Goal: Information Seeking & Learning: Learn about a topic

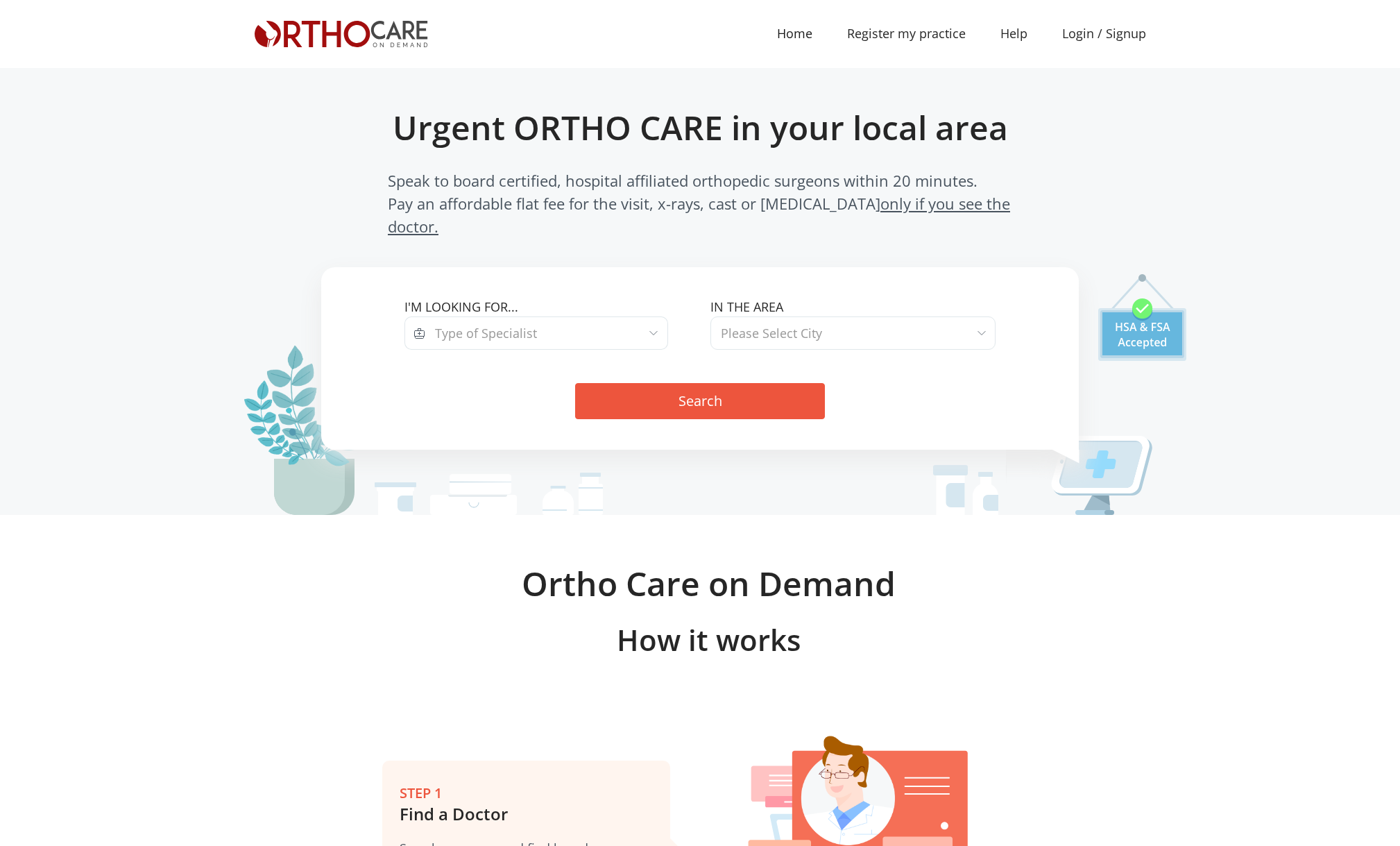
click at [431, 133] on h1 "Urgent ORTHO CARE in your local area" at bounding box center [700, 127] width 697 height 40
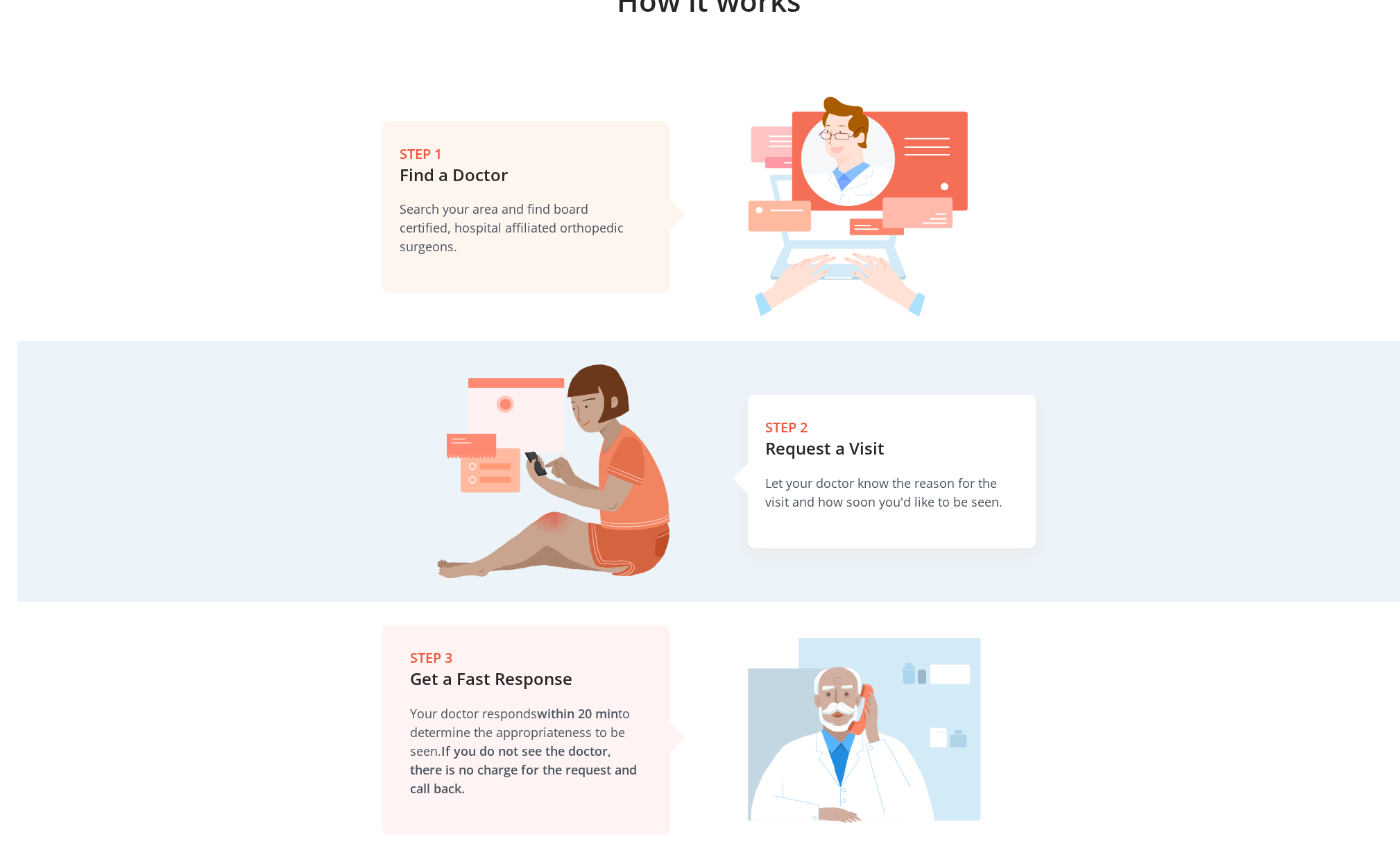
scroll to position [694, 0]
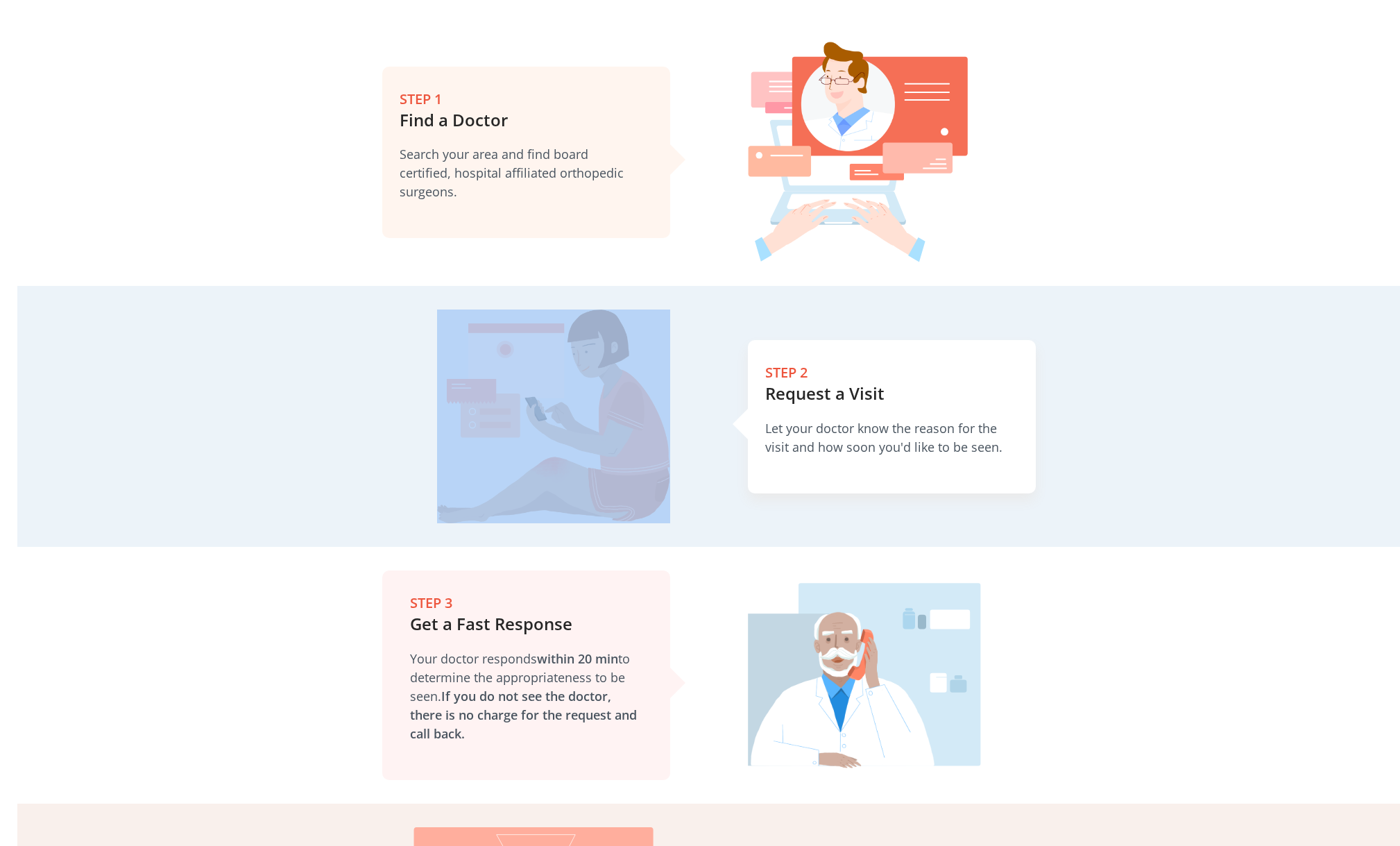
drag, startPoint x: 704, startPoint y: 381, endPoint x: 433, endPoint y: 396, distance: 271.4
click at [445, 396] on div at bounding box center [467, 416] width 485 height 214
click at [339, 379] on div at bounding box center [467, 416] width 407 height 214
drag, startPoint x: 351, startPoint y: 379, endPoint x: 680, endPoint y: 359, distance: 329.6
click at [680, 359] on div at bounding box center [467, 416] width 485 height 214
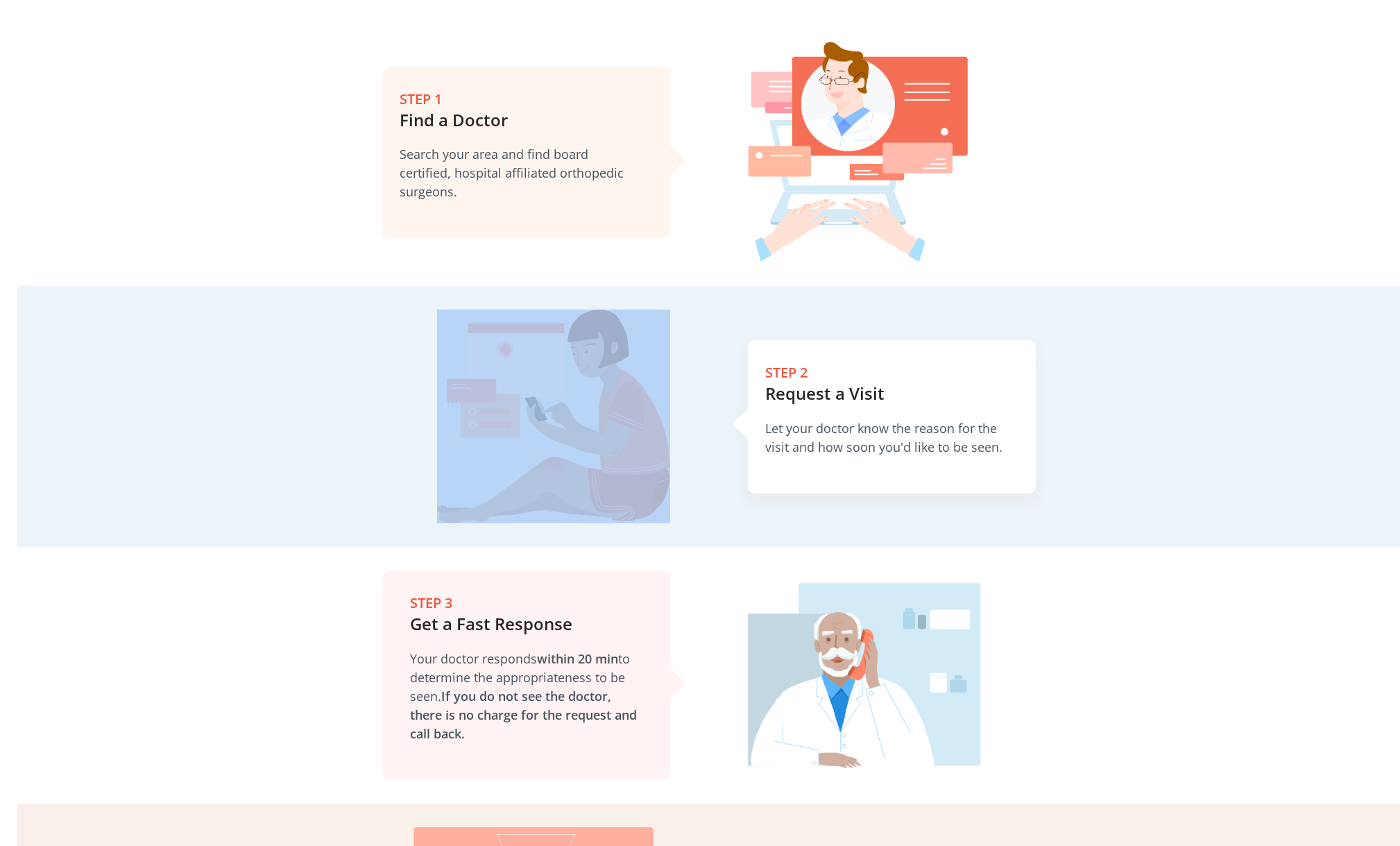
click at [250, 382] on div at bounding box center [467, 416] width 485 height 214
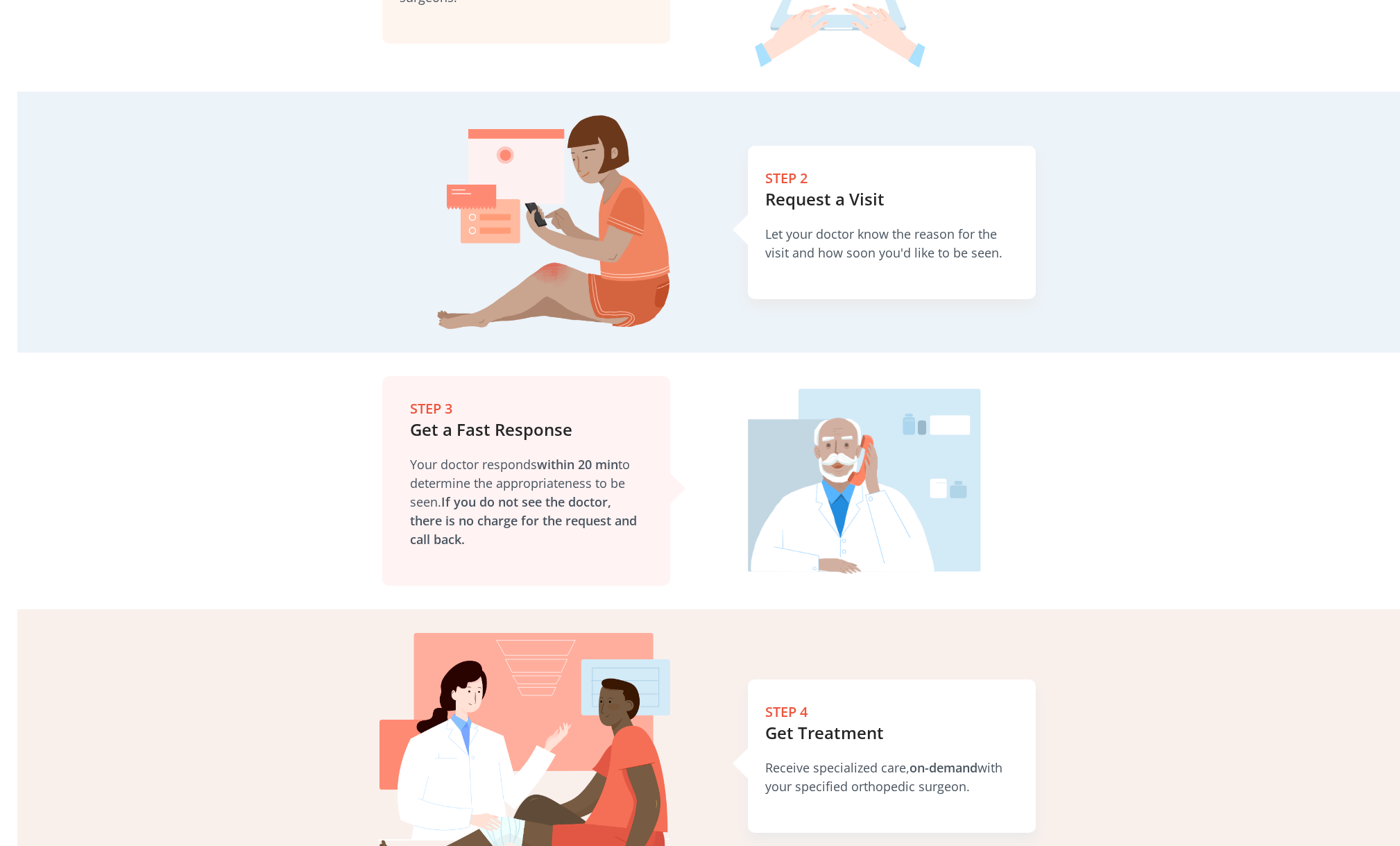
scroll to position [902, 0]
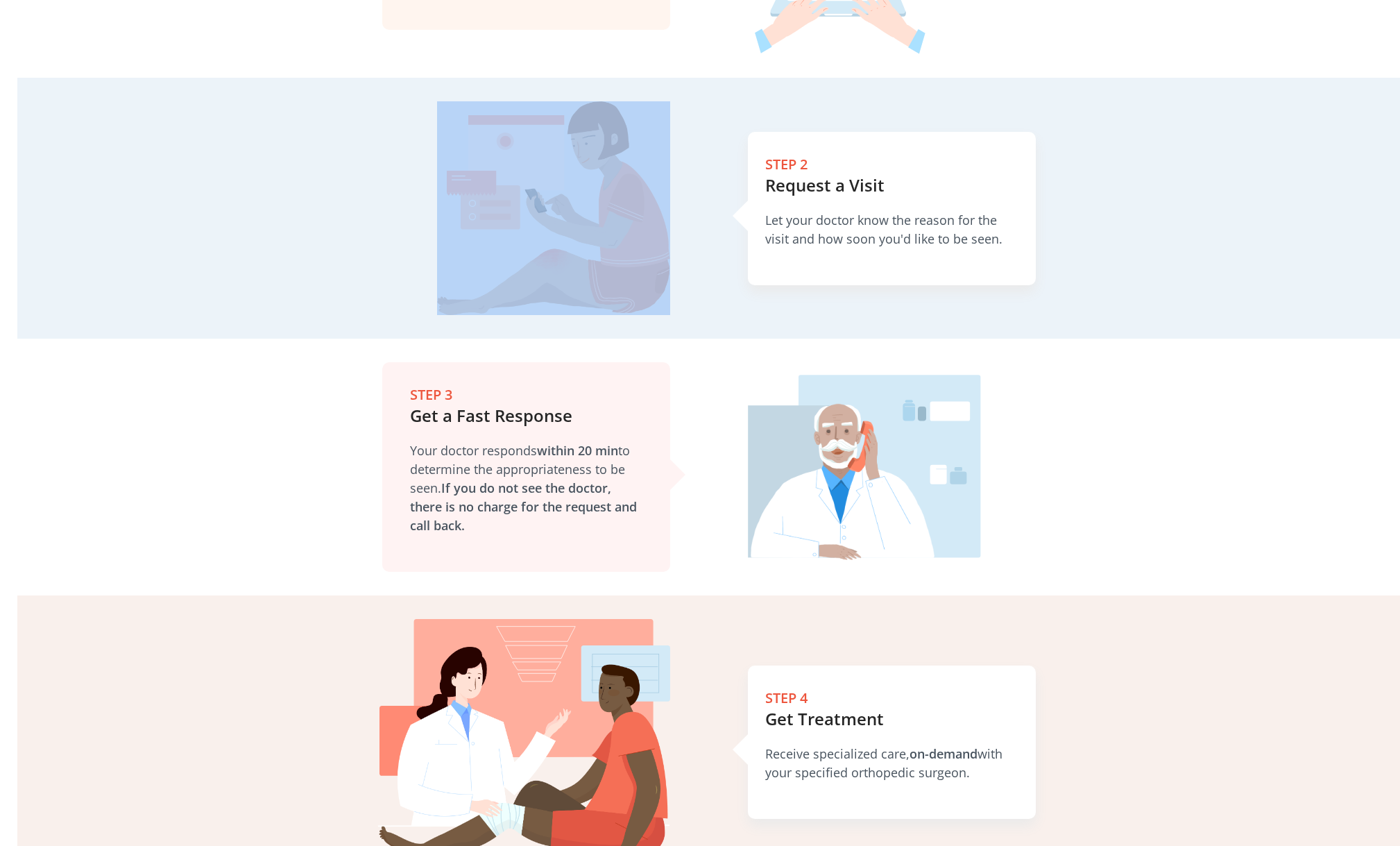
drag, startPoint x: 366, startPoint y: 177, endPoint x: 605, endPoint y: 173, distance: 239.0
click at [605, 171] on div at bounding box center [467, 208] width 407 height 214
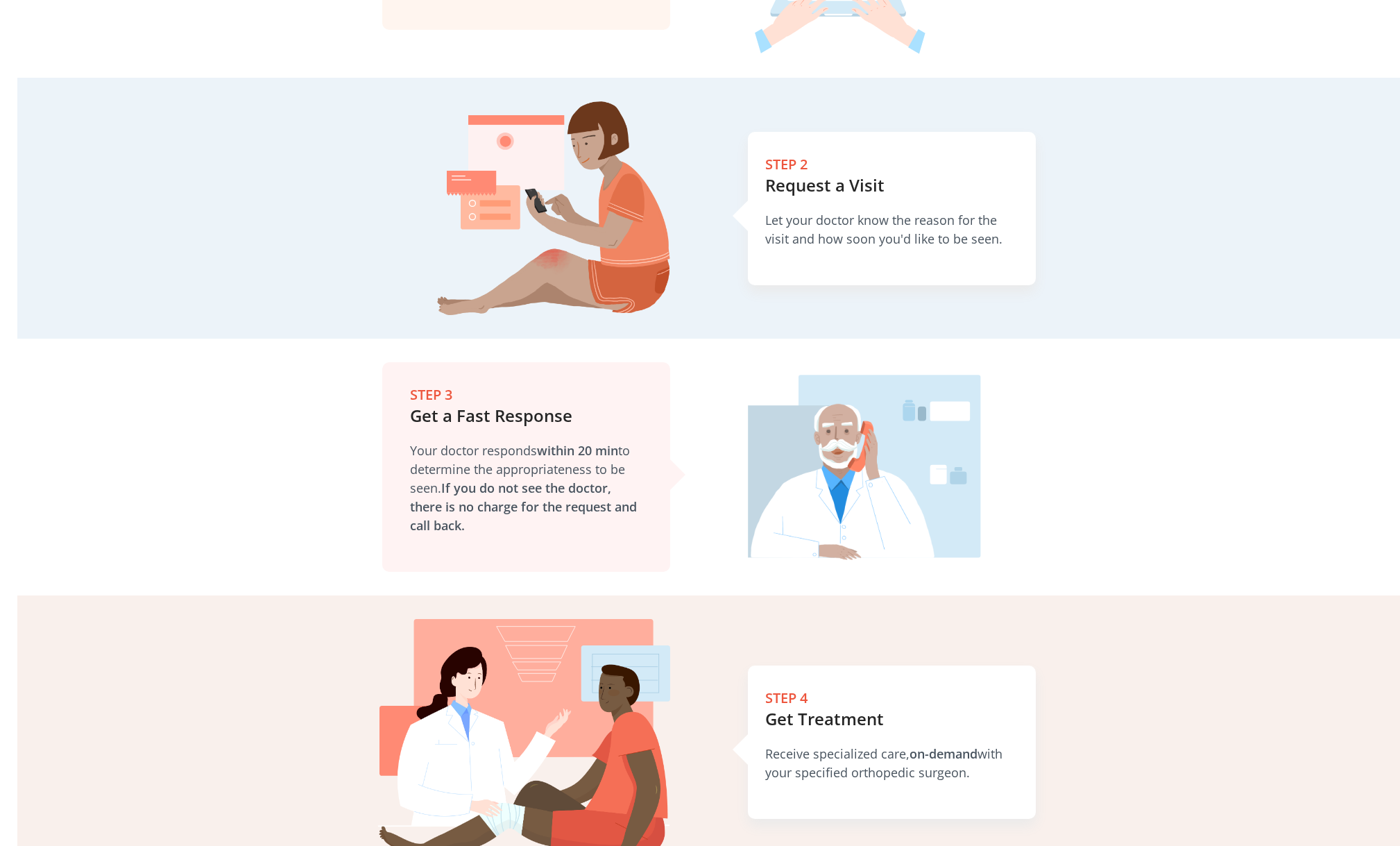
drag, startPoint x: 306, startPoint y: 711, endPoint x: 288, endPoint y: 674, distance: 41.1
click at [289, 674] on div at bounding box center [467, 742] width 407 height 246
drag, startPoint x: 270, startPoint y: 676, endPoint x: 296, endPoint y: 680, distance: 26.3
click at [296, 680] on div at bounding box center [467, 742] width 407 height 246
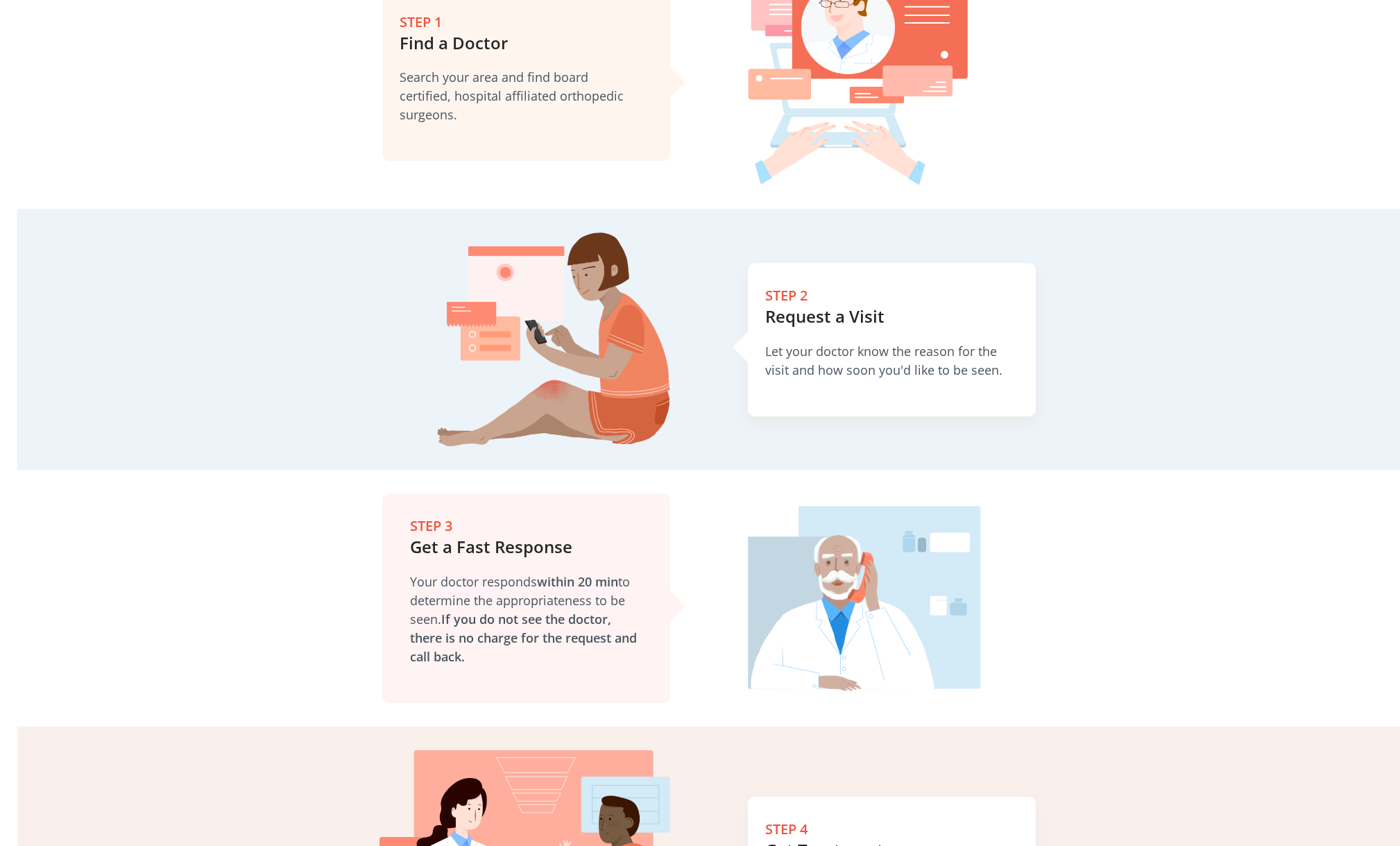
scroll to position [764, 0]
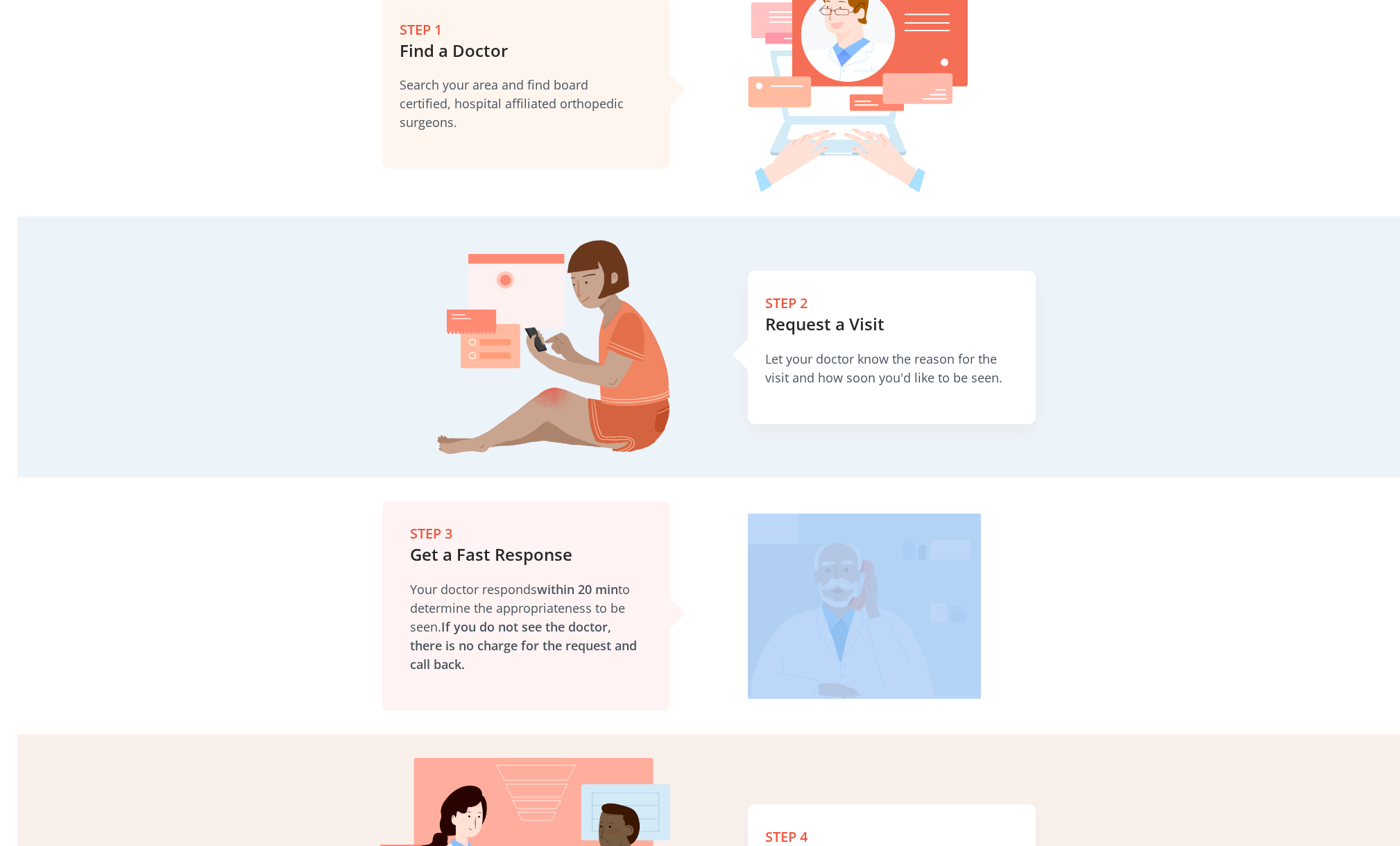
drag, startPoint x: 961, startPoint y: 655, endPoint x: 753, endPoint y: 646, distance: 208.2
click at [753, 646] on div at bounding box center [952, 606] width 407 height 185
click at [1083, 622] on div at bounding box center [952, 606] width 407 height 185
click at [1085, 572] on div at bounding box center [952, 606] width 407 height 185
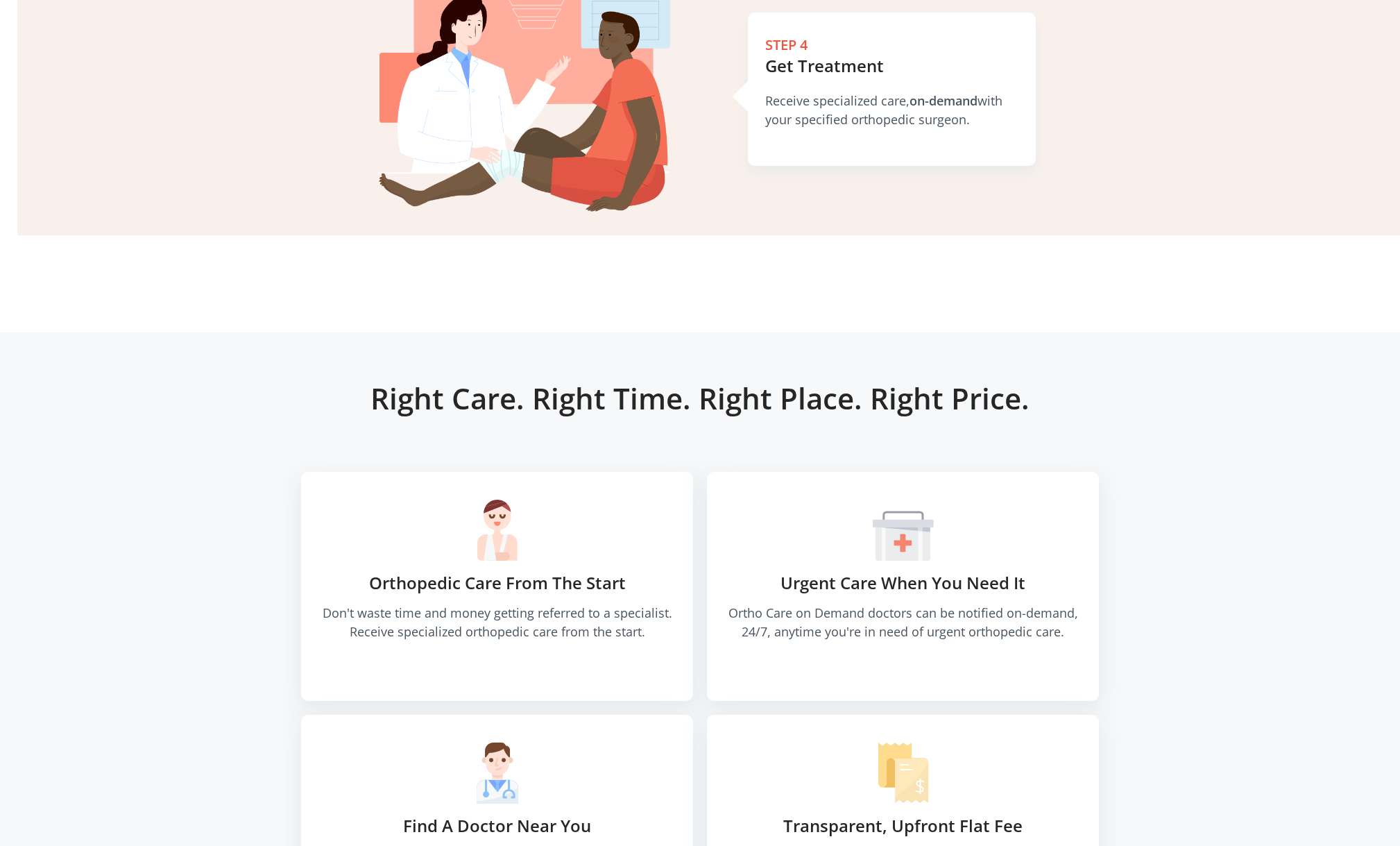
scroll to position [1596, 0]
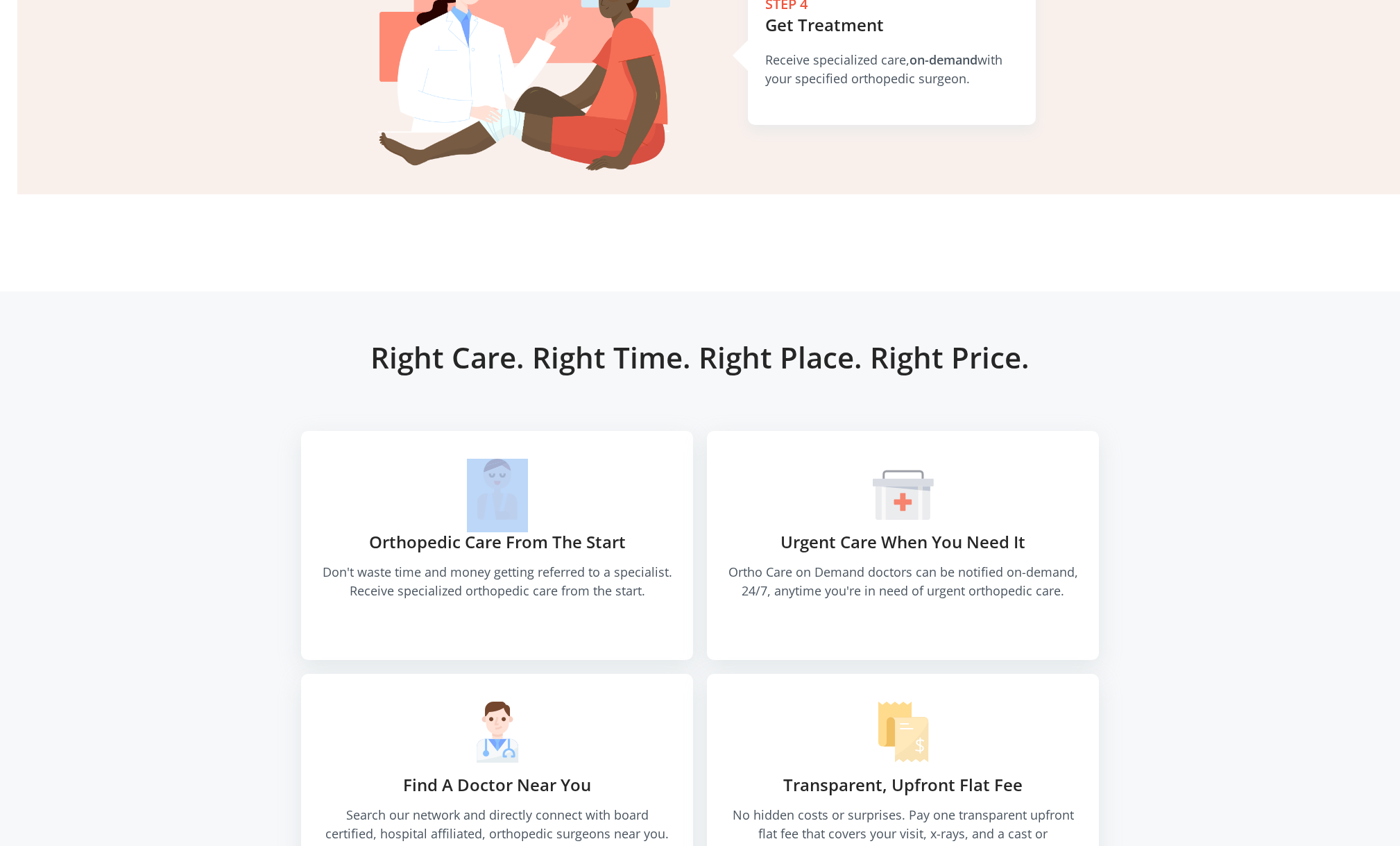
drag, startPoint x: 447, startPoint y: 459, endPoint x: 526, endPoint y: 467, distance: 79.4
click at [526, 467] on div "Orthopedic Care From The Start Don't waste time and money getting referred to a…" at bounding box center [497, 546] width 392 height 229
drag, startPoint x: 585, startPoint y: 681, endPoint x: 461, endPoint y: 699, distance: 125.3
click at [461, 699] on div "Find A Doctor Near You Search our network and directly connect with board certi…" at bounding box center [497, 788] width 392 height 229
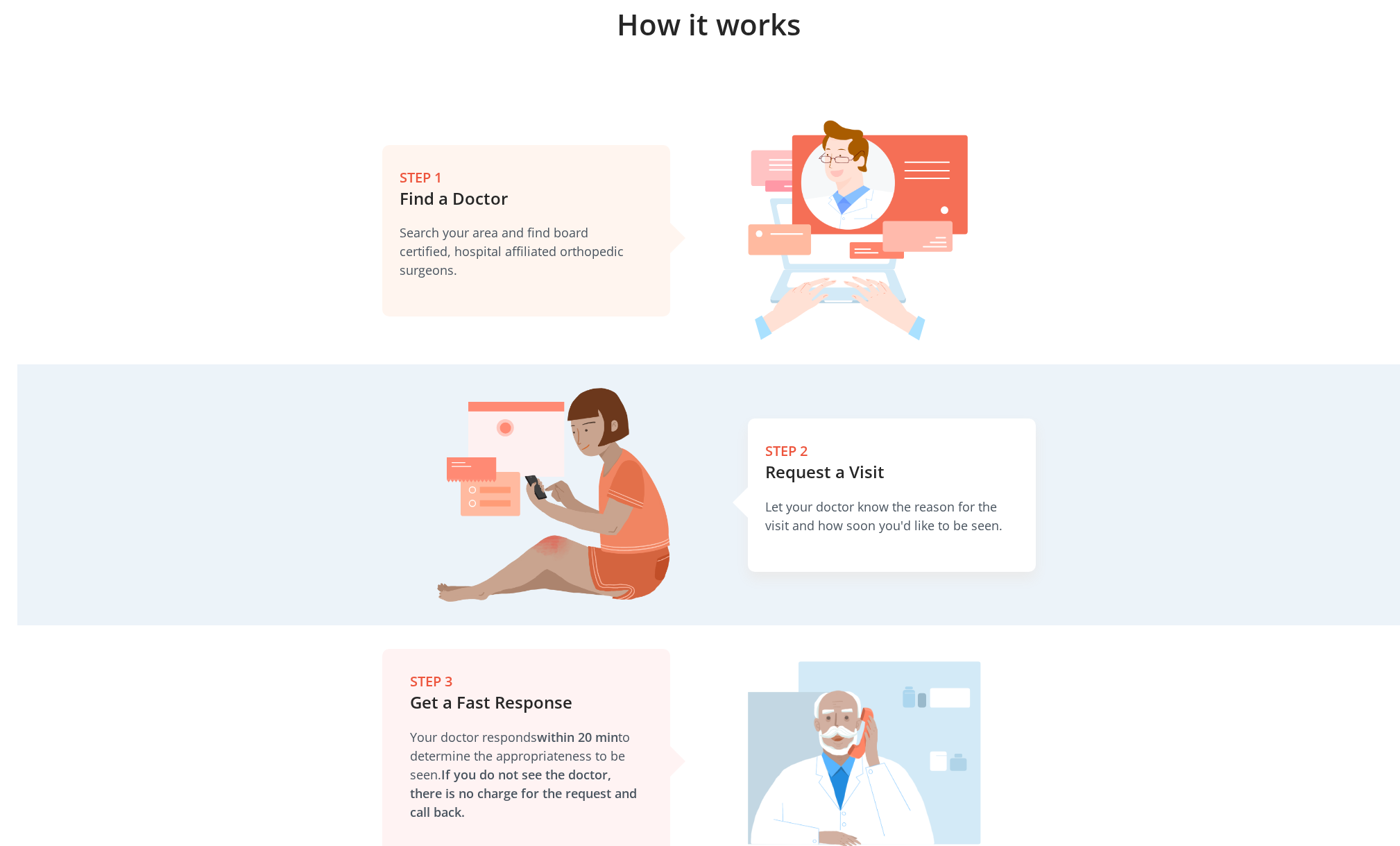
scroll to position [571, 0]
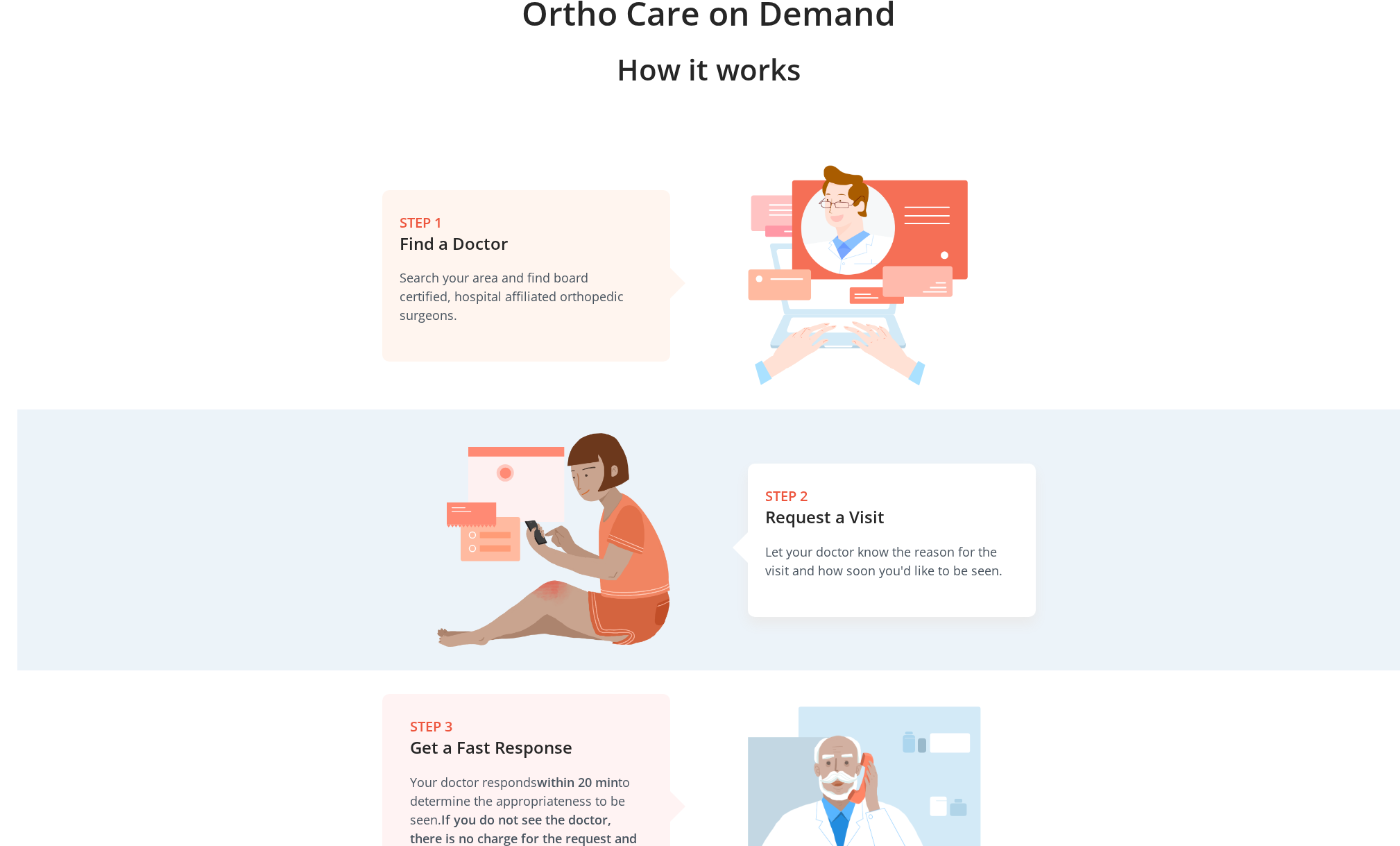
click at [1018, 286] on div at bounding box center [952, 275] width 407 height 221
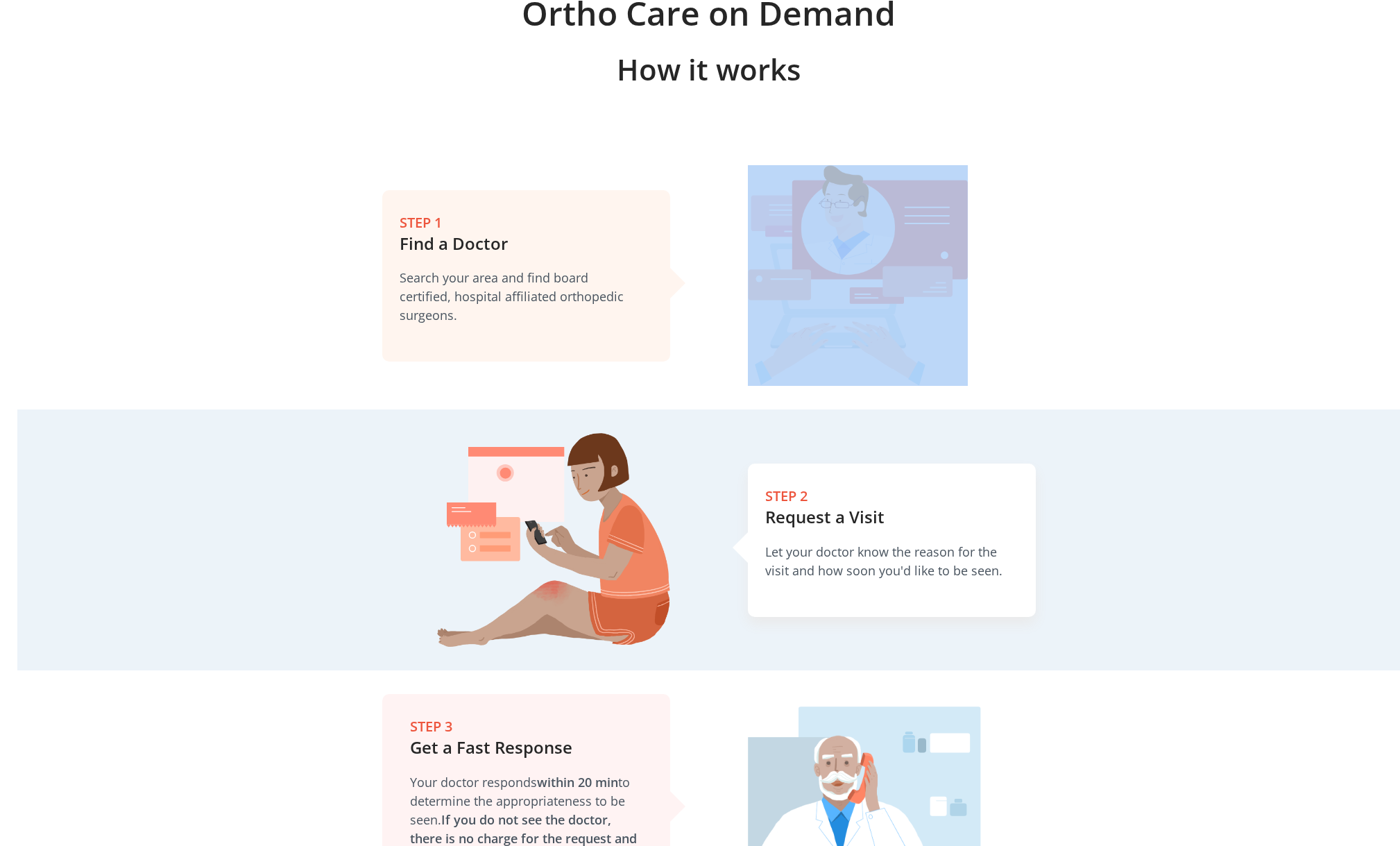
drag, startPoint x: 980, startPoint y: 245, endPoint x: 753, endPoint y: 242, distance: 227.0
click at [753, 242] on div at bounding box center [952, 275] width 407 height 221
click at [1074, 230] on div at bounding box center [952, 275] width 407 height 221
